Goal: Task Accomplishment & Management: Manage account settings

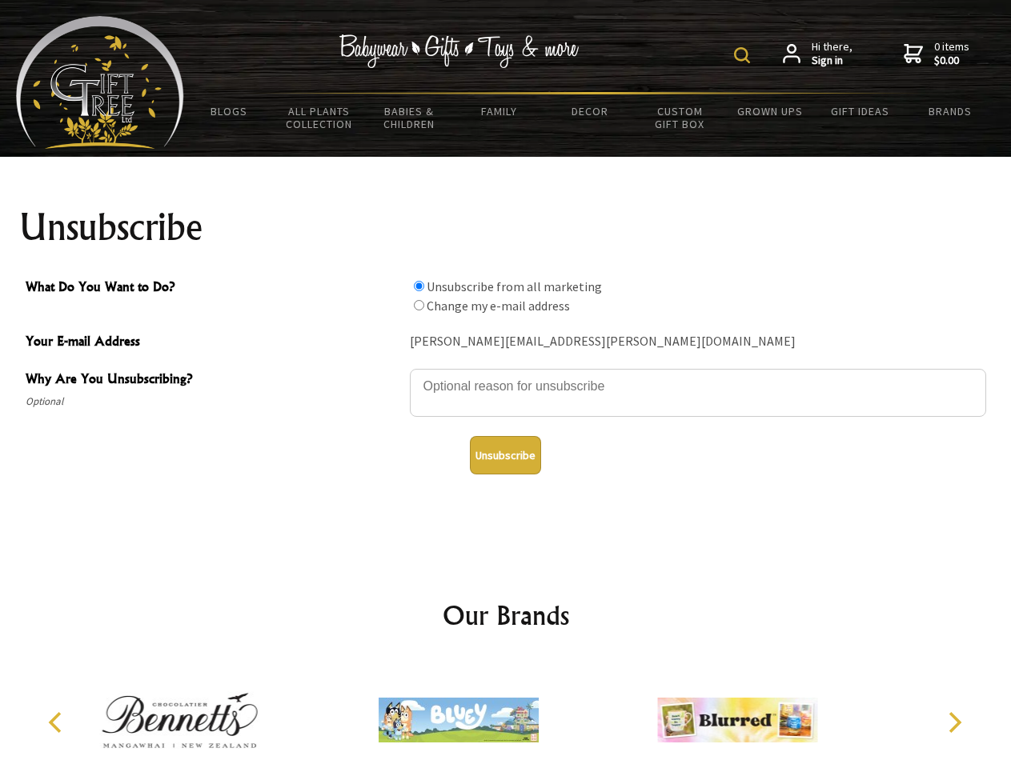
click at [744, 55] on img at bounding box center [742, 55] width 16 height 16
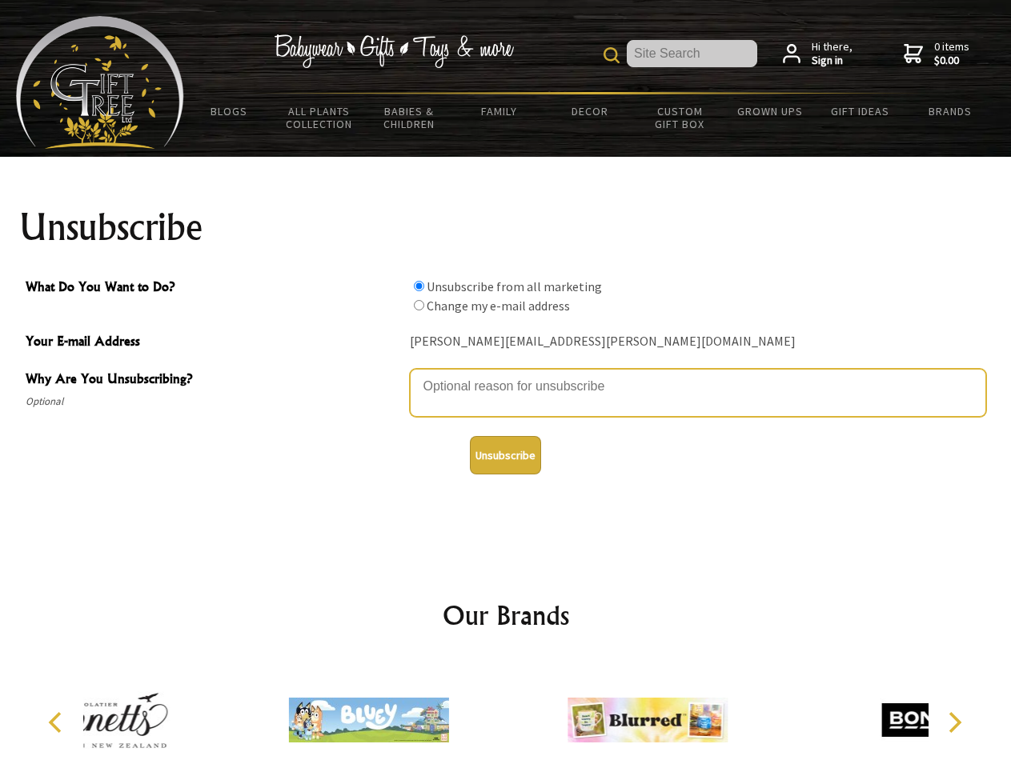
click at [506, 374] on textarea "Why Are You Unsubscribing?" at bounding box center [698, 393] width 576 height 48
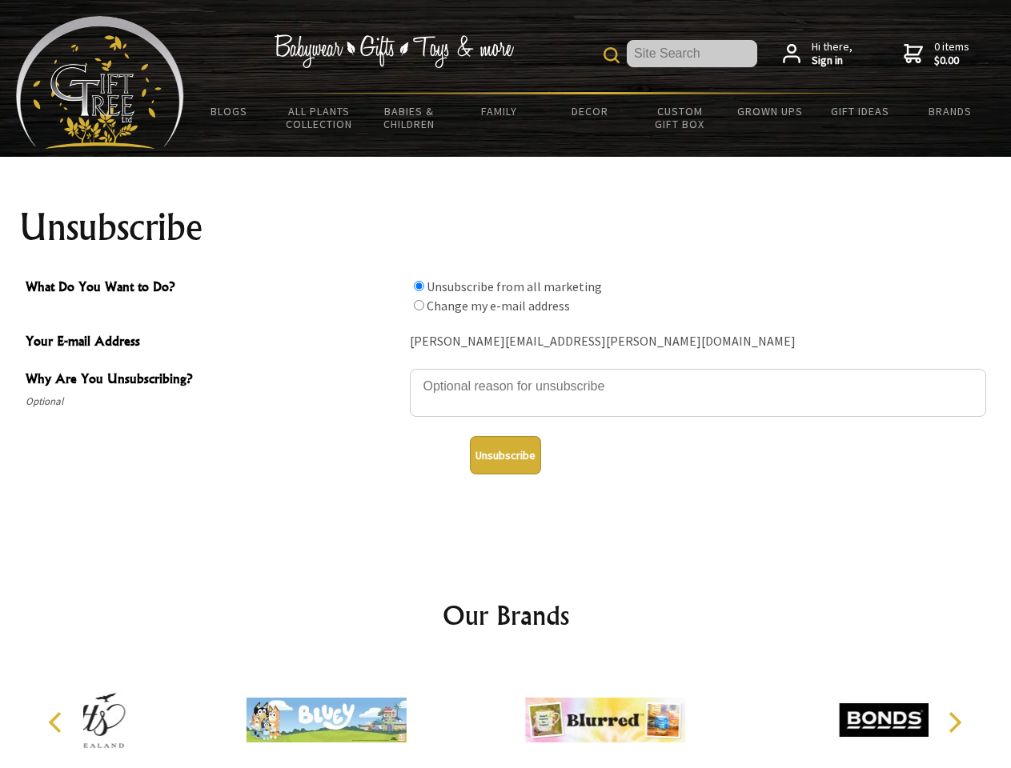
click at [418, 286] on input "What Do You Want to Do?" at bounding box center [419, 286] width 10 height 10
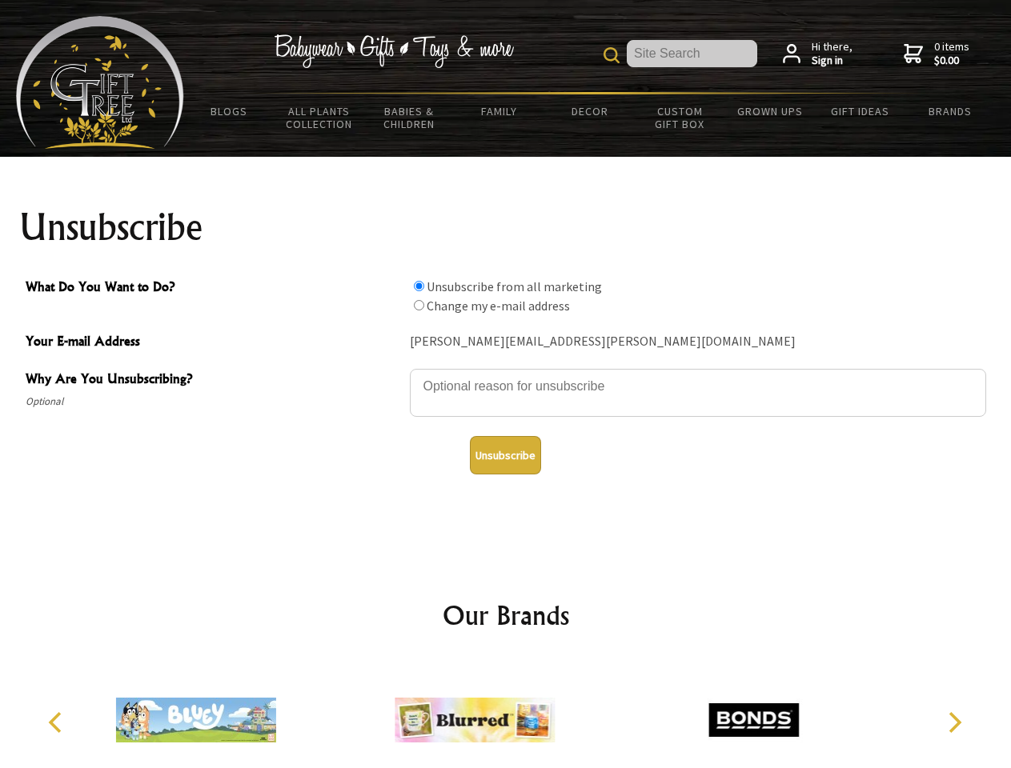
click at [418, 305] on input "What Do You Want to Do?" at bounding box center [419, 305] width 10 height 10
radio input "true"
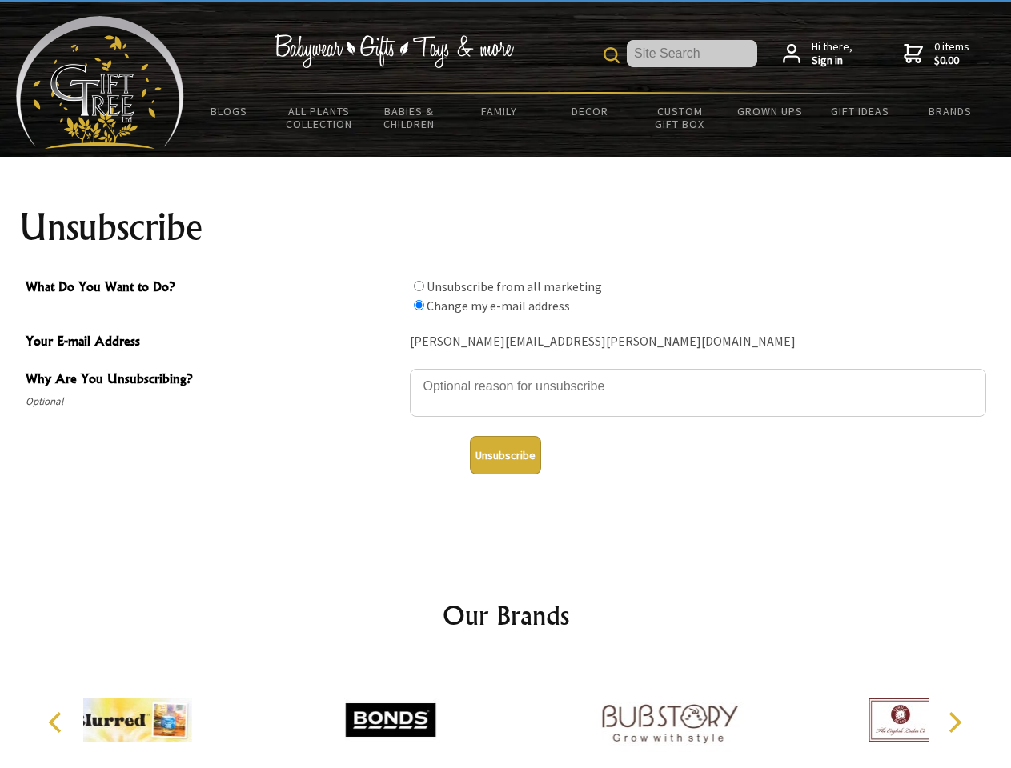
click at [505, 455] on button "Unsubscribe" at bounding box center [505, 455] width 71 height 38
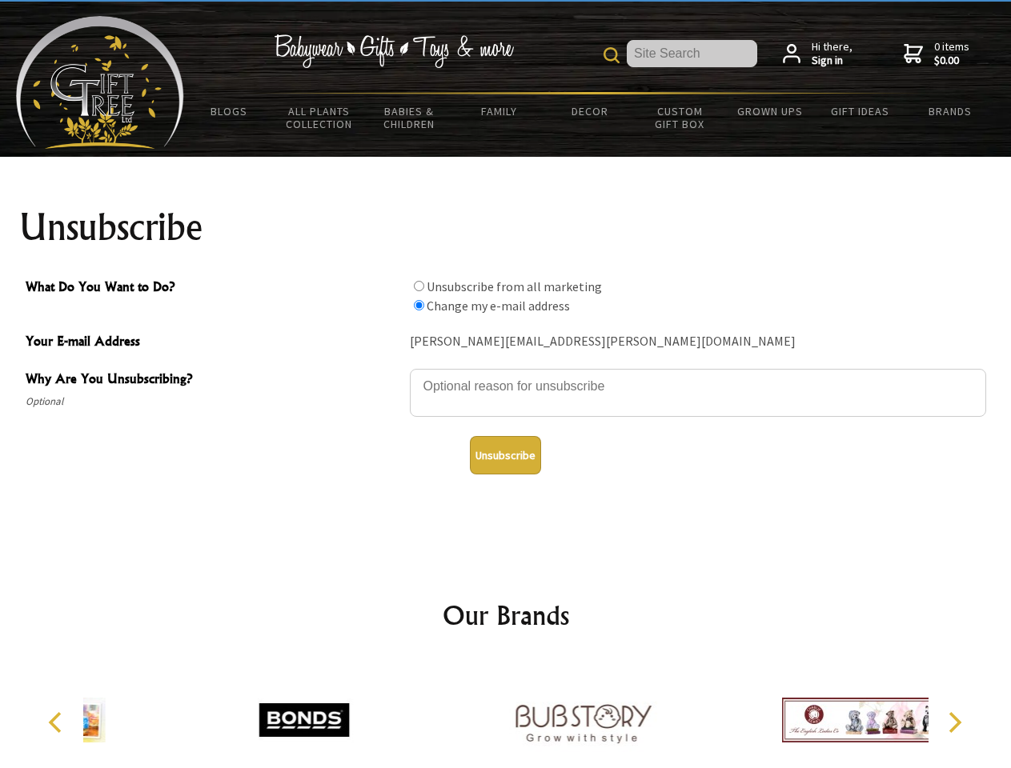
click at [58, 723] on icon "Previous" at bounding box center [56, 722] width 21 height 21
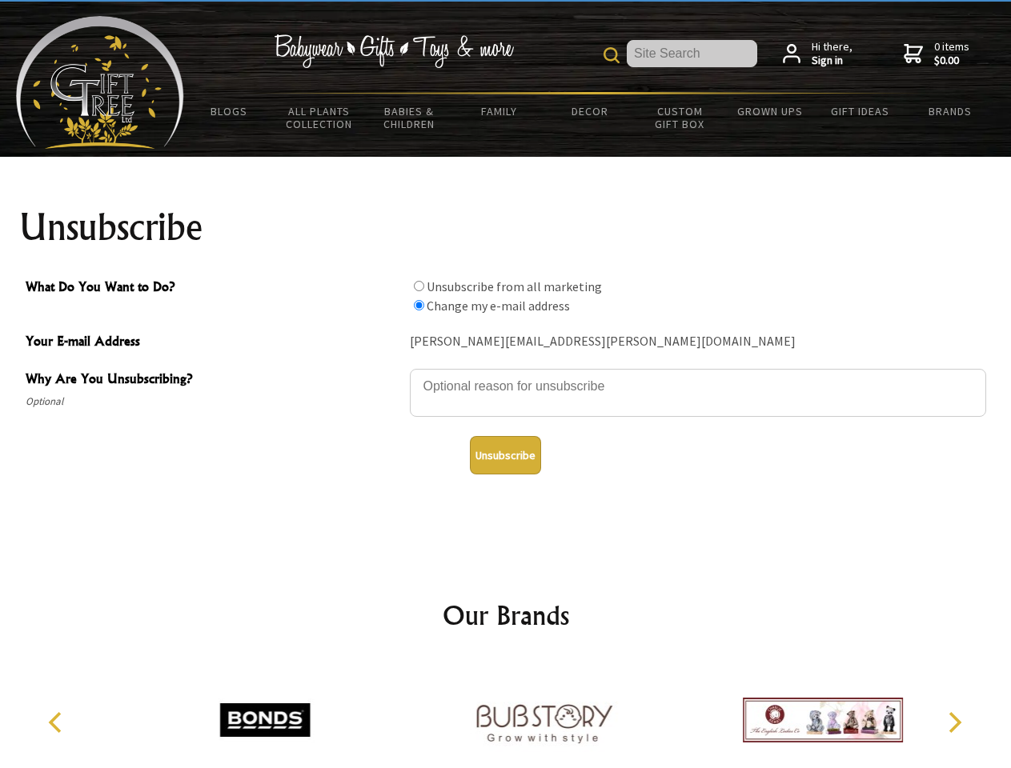
click at [954, 723] on icon "Next" at bounding box center [953, 722] width 21 height 21
